Goal: Transaction & Acquisition: Purchase product/service

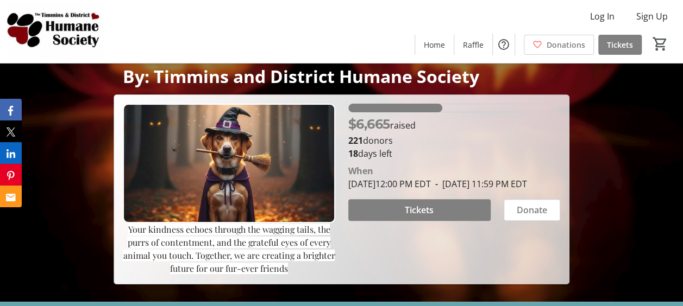
scroll to position [114, 0]
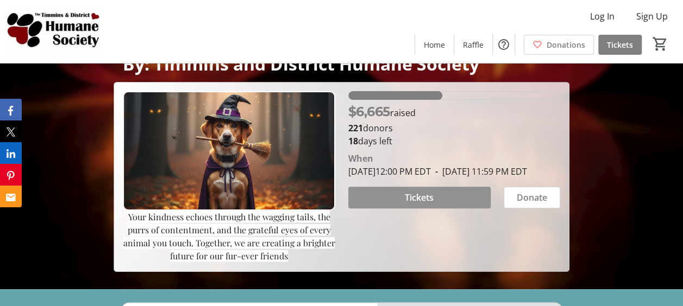
click at [412, 204] on span "Tickets" at bounding box center [419, 197] width 29 height 13
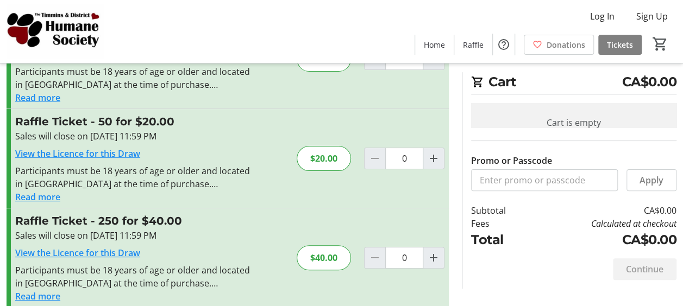
scroll to position [94, 0]
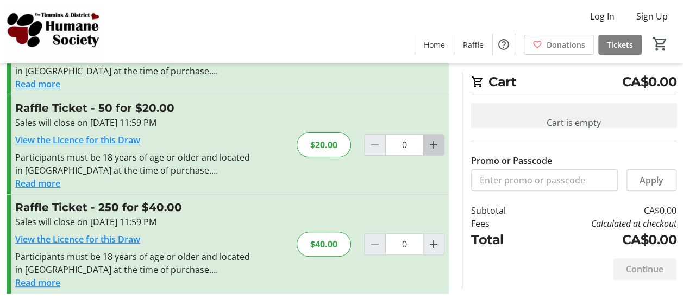
click at [428, 149] on mat-icon "Increment by one" at bounding box center [433, 145] width 13 height 13
type input "1"
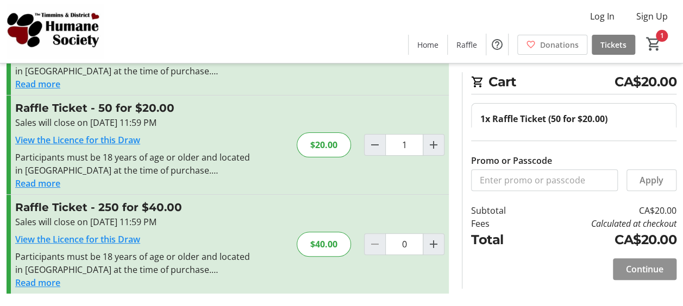
click at [633, 269] on span "Continue" at bounding box center [644, 269] width 37 height 13
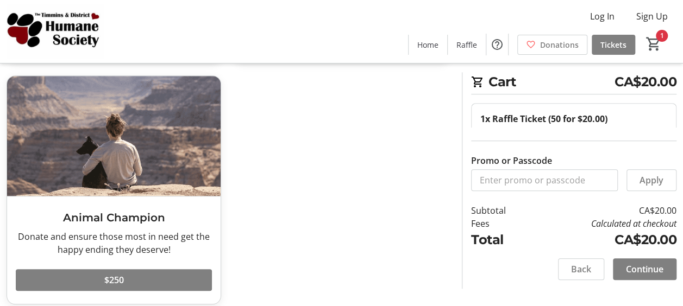
scroll to position [300, 0]
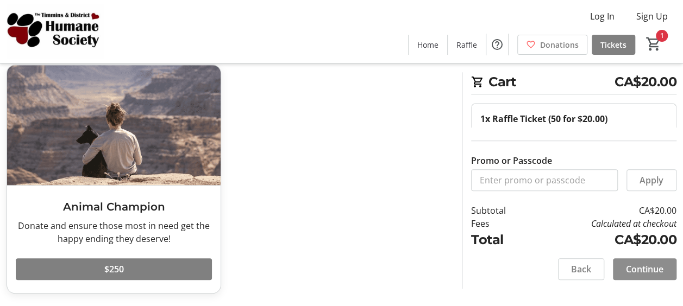
click at [629, 268] on span "Continue" at bounding box center [644, 269] width 37 height 13
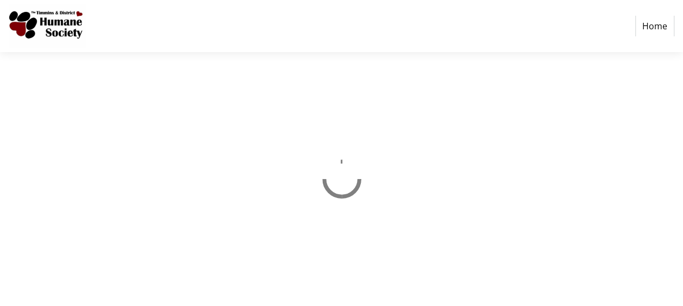
select select "CA"
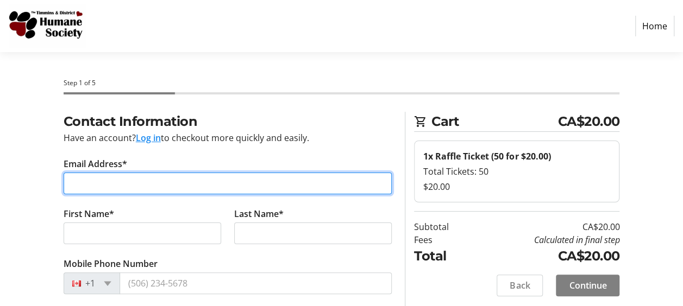
click at [76, 184] on input "Email Address*" at bounding box center [228, 184] width 329 height 22
type input "[EMAIL_ADDRESS][DOMAIN_NAME]"
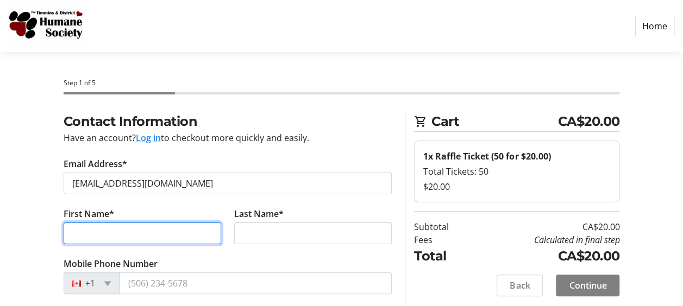
type input "[PERSON_NAME]"
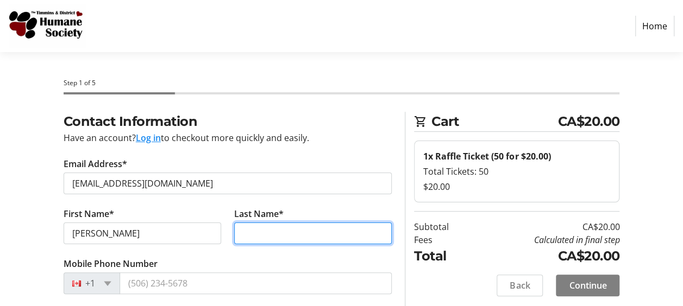
type input "[PERSON_NAME]"
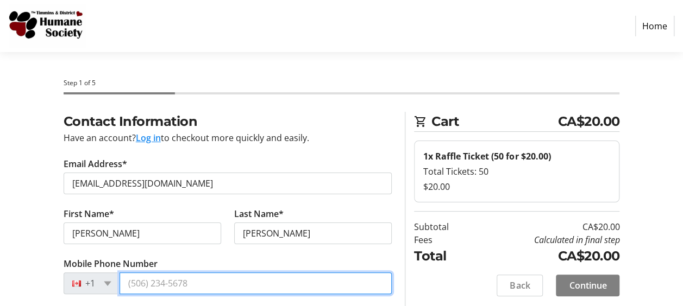
type input "[PHONE_NUMBER]"
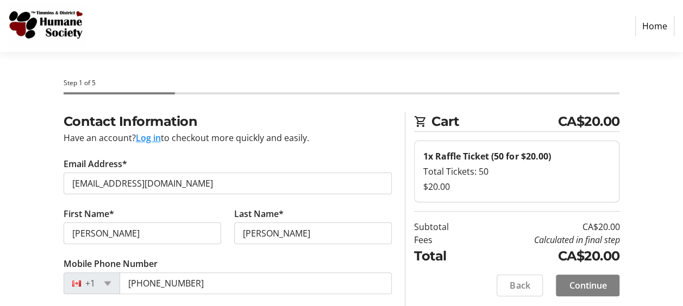
type input "[STREET_ADDRESS]"
type input "Timmins"
select select "ON"
type input "P4N 2G3"
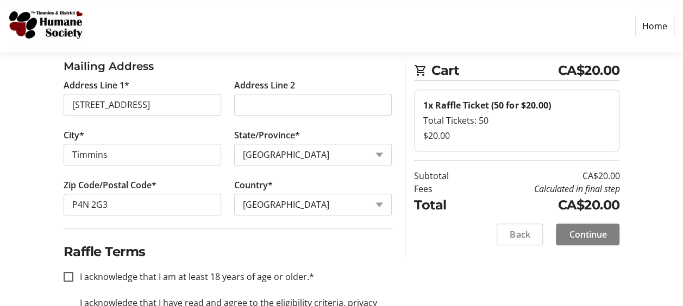
scroll to position [379, 0]
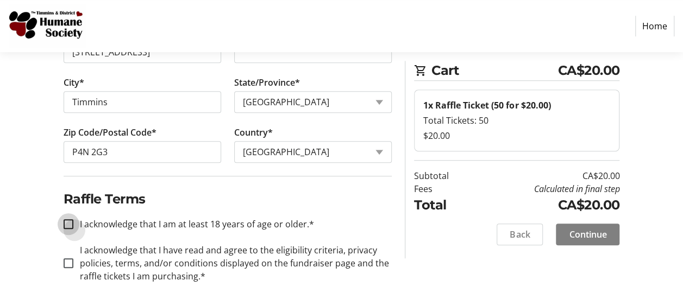
click at [71, 219] on input "I acknowledge that I am at least 18 years of age or older.*" at bounding box center [69, 224] width 10 height 10
checkbox input "true"
click at [71, 259] on input "I acknowledge that I have read and agree to the eligibility criteria, privacy p…" at bounding box center [69, 264] width 10 height 10
checkbox input "true"
click at [586, 234] on span "Continue" at bounding box center [587, 234] width 37 height 13
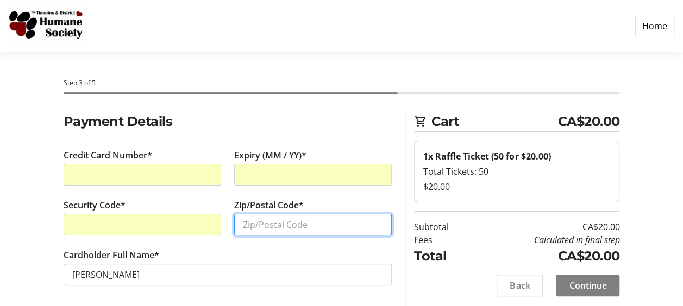
click at [293, 224] on input "Zip/Postal Code*" at bounding box center [313, 225] width 158 height 22
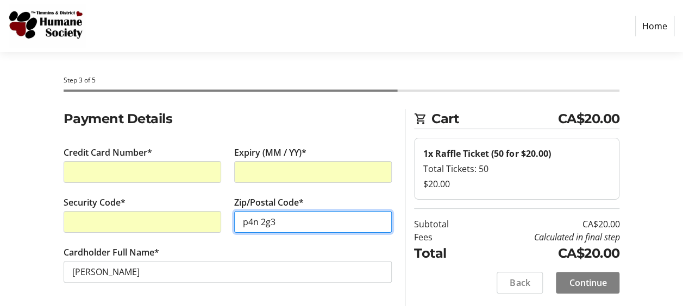
scroll to position [4, 0]
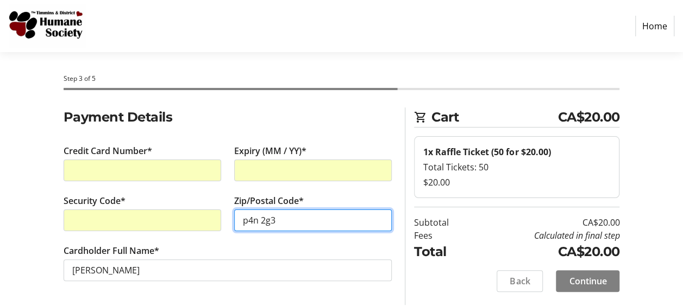
type input "p4n 2g3"
click at [322, 209] on tr-form-field "Zip/Postal Code* p4n 2g3" at bounding box center [313, 219] width 158 height 50
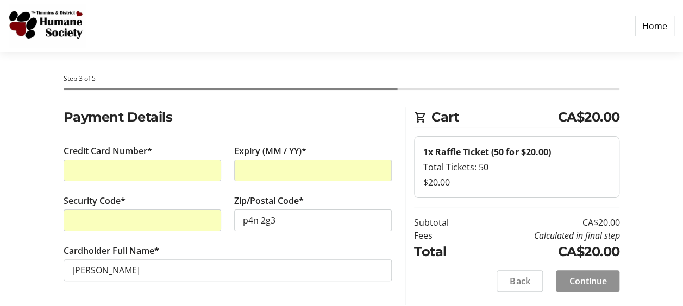
click at [583, 281] on span "Continue" at bounding box center [587, 281] width 37 height 13
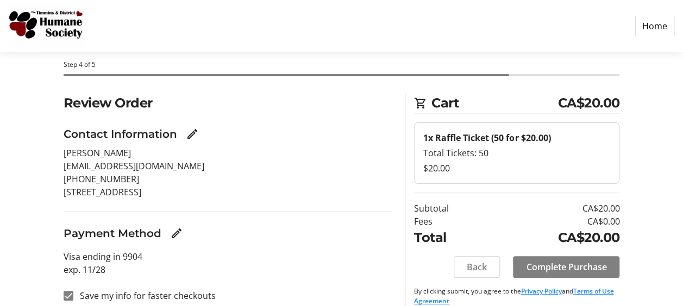
scroll to position [30, 0]
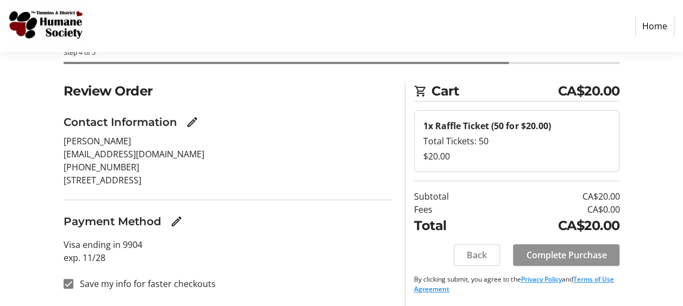
click at [570, 254] on span "Complete Purchase" at bounding box center [566, 255] width 80 height 13
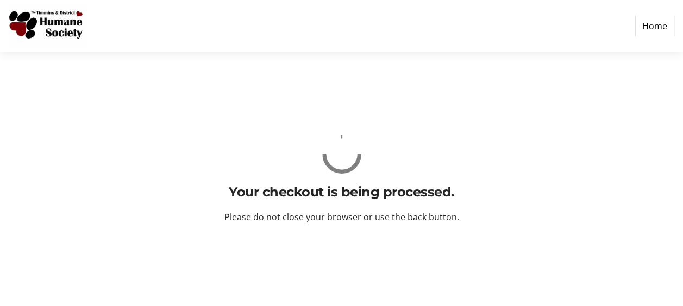
scroll to position [0, 0]
